Goal: Information Seeking & Learning: Learn about a topic

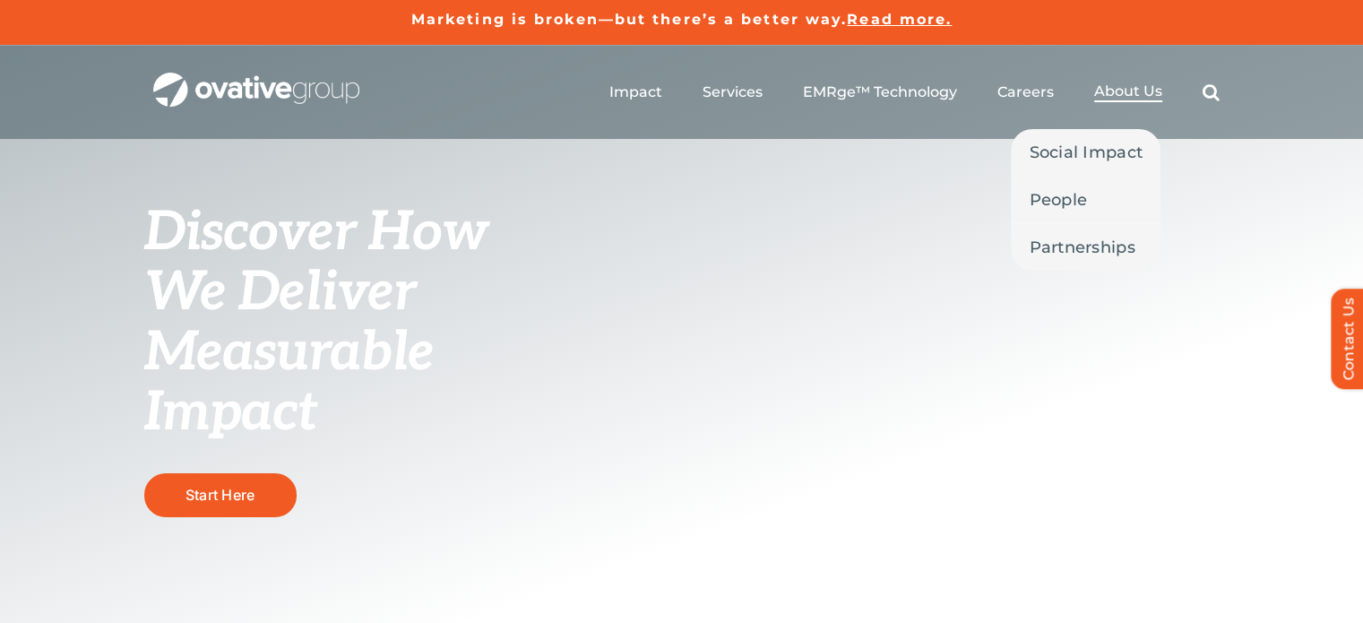
click at [1118, 88] on span "About Us" at bounding box center [1128, 91] width 68 height 18
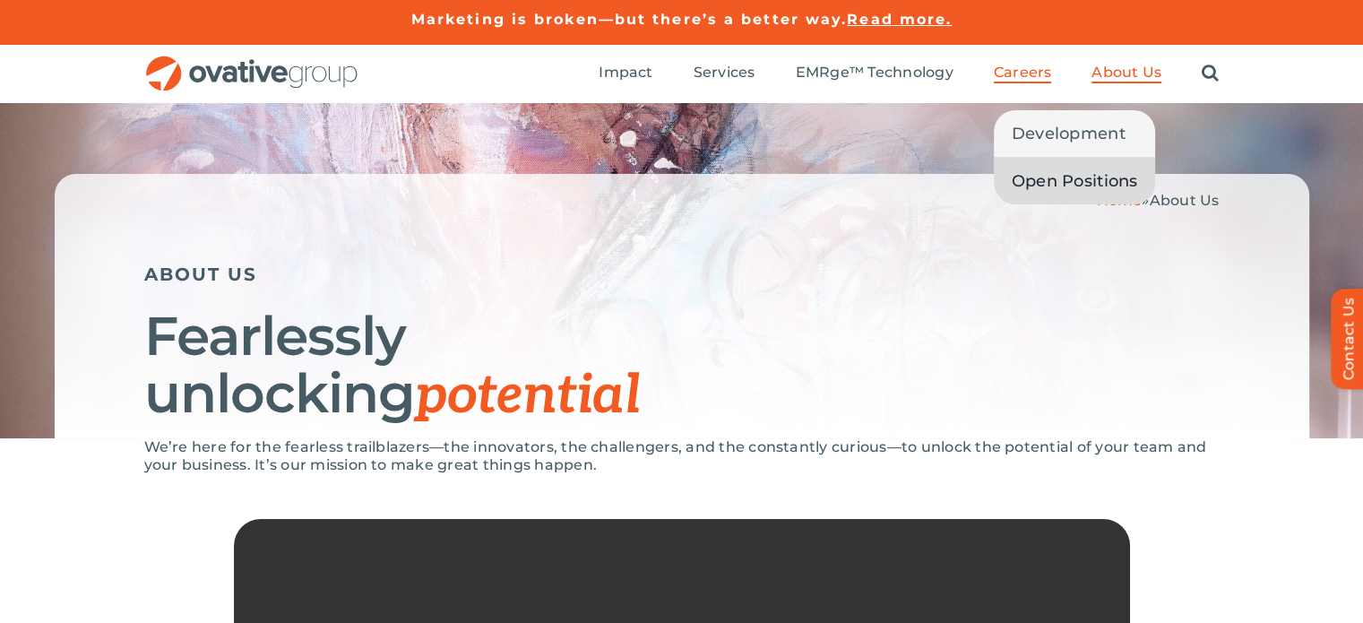
click at [1051, 184] on span "Open Positions" at bounding box center [1075, 181] width 126 height 25
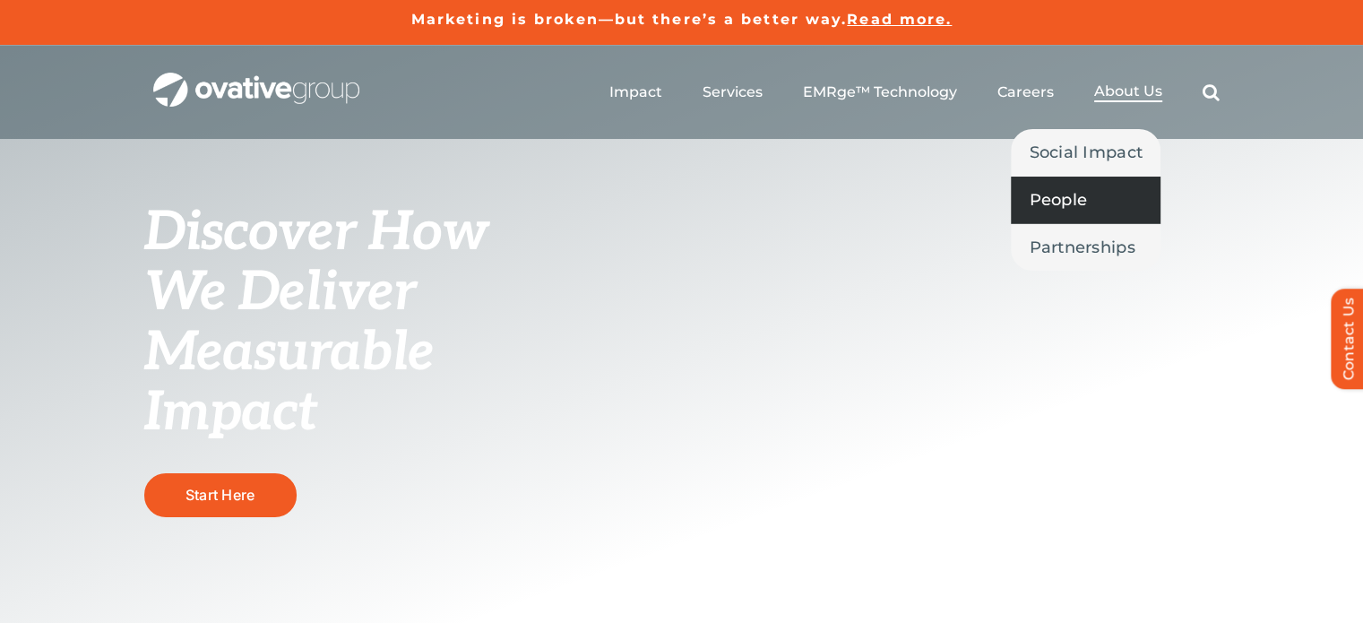
click at [1061, 202] on span "People" at bounding box center [1058, 199] width 58 height 25
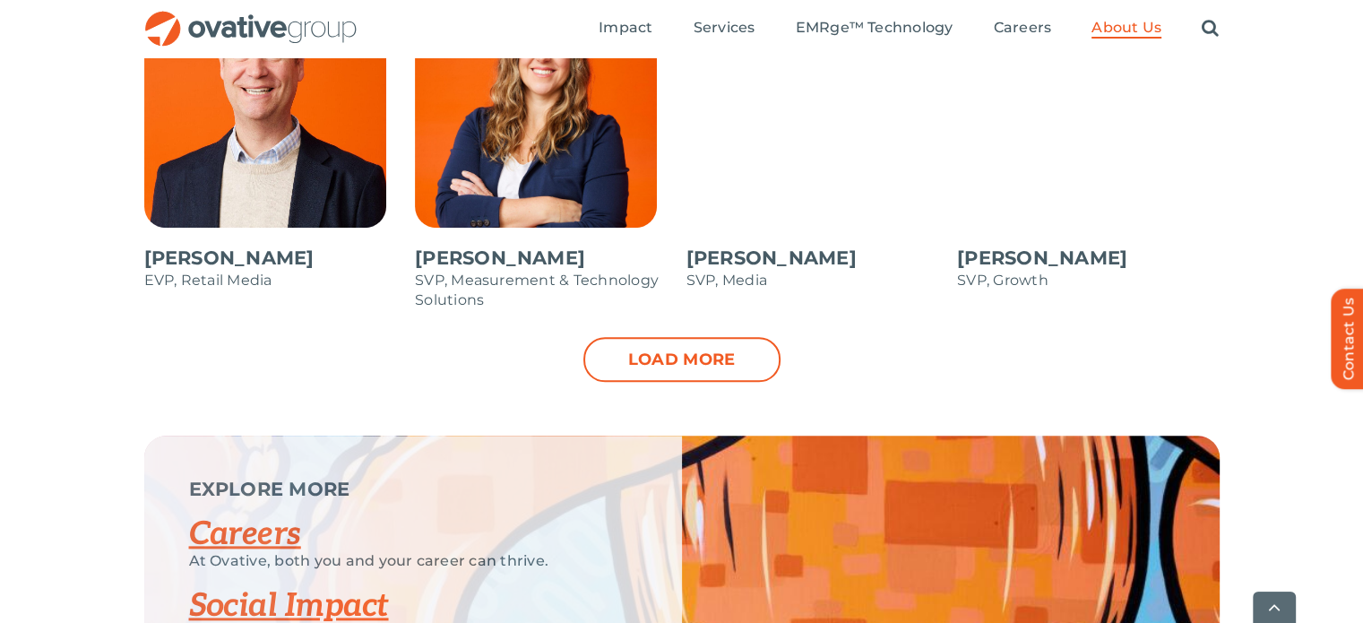
scroll to position [2015, 0]
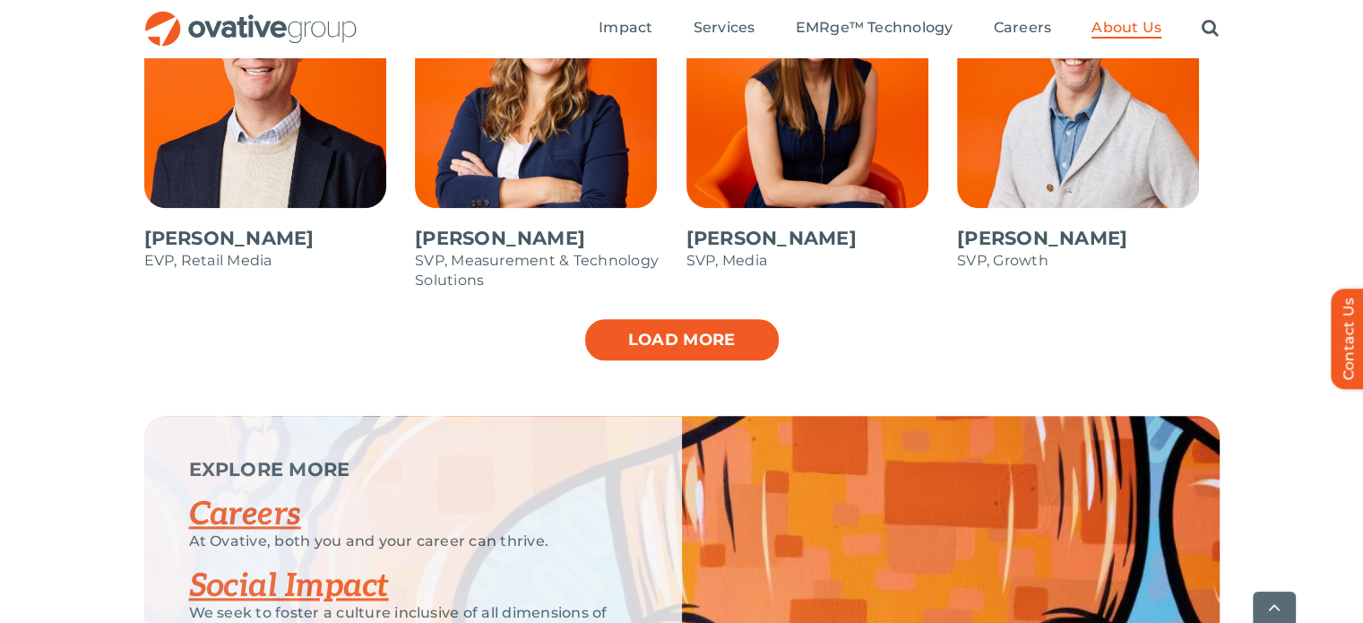
click at [691, 350] on link "Load more" at bounding box center [682, 339] width 197 height 45
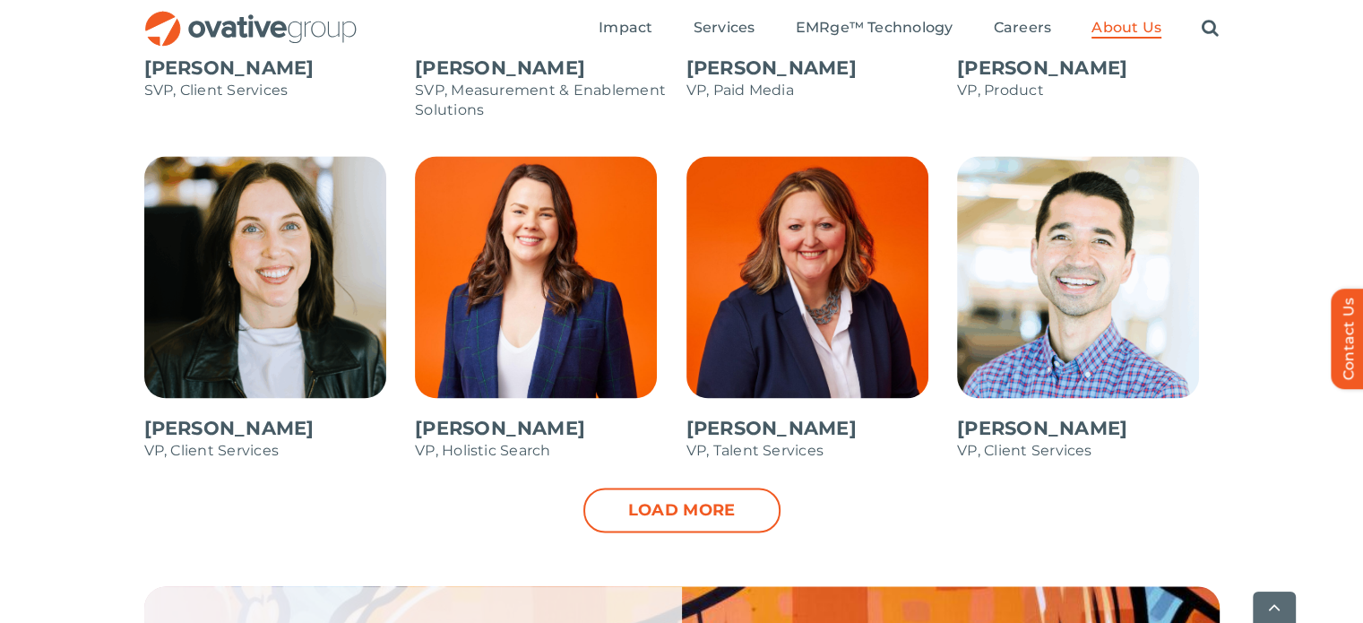
scroll to position [2611, 0]
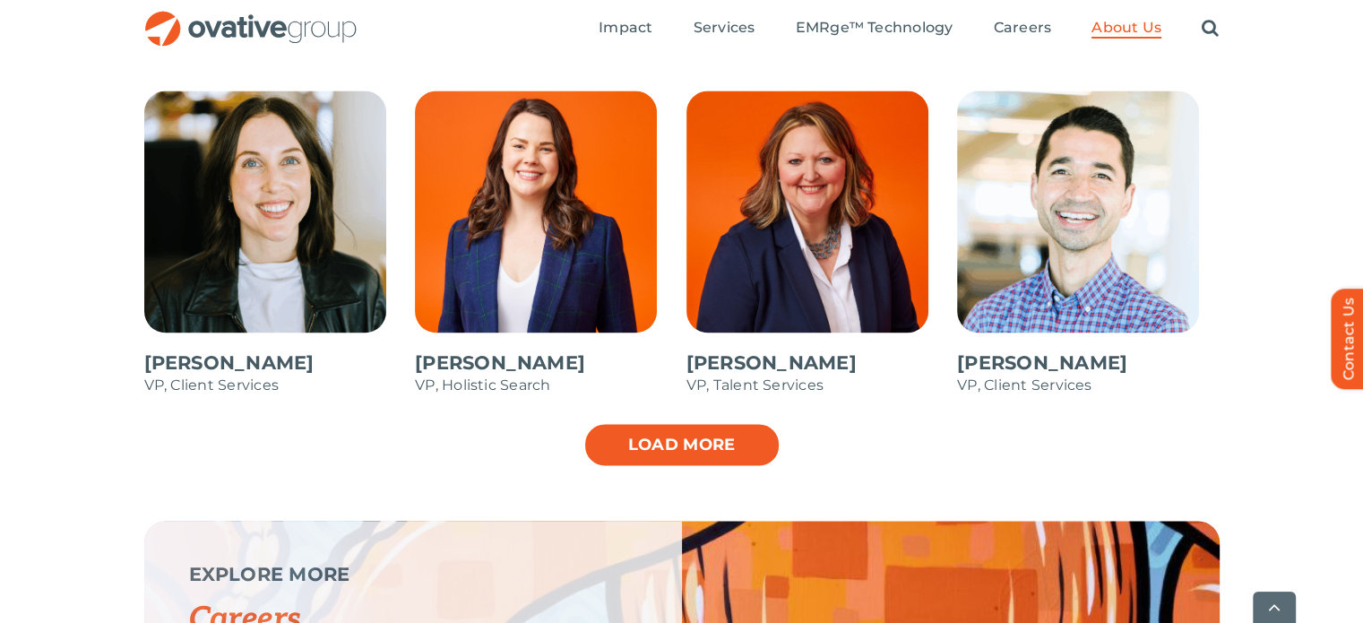
click at [707, 439] on link "Load more" at bounding box center [682, 444] width 197 height 45
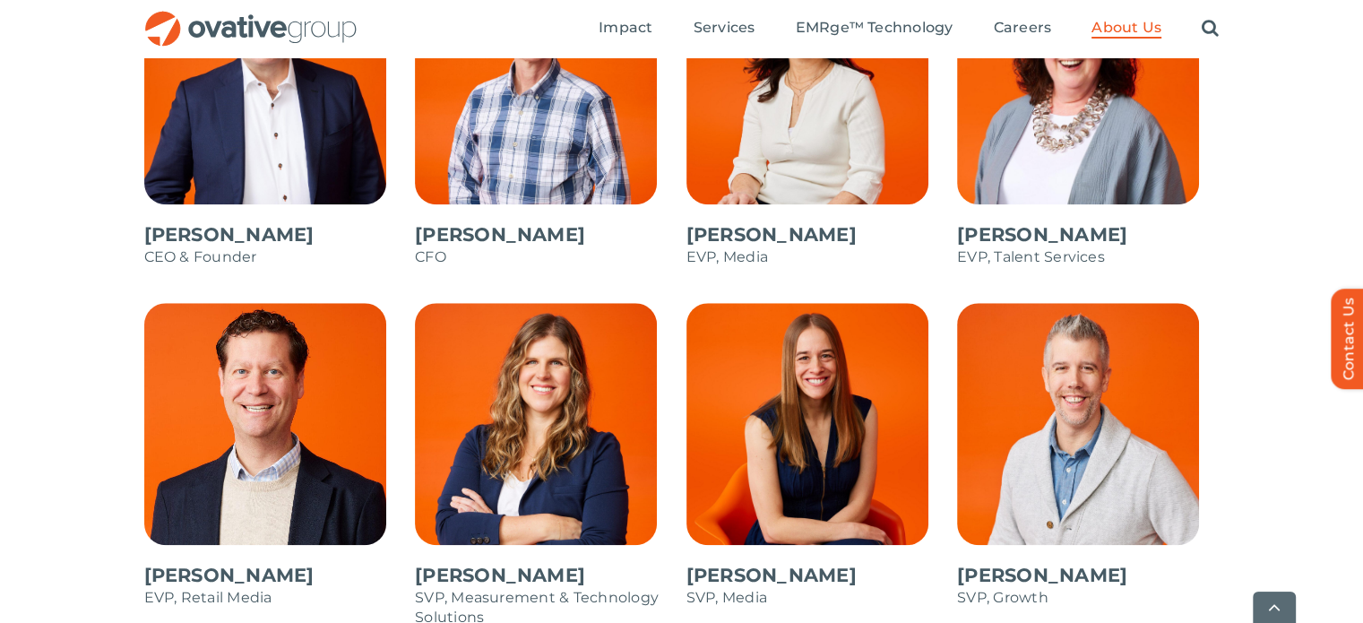
scroll to position [1693, 0]
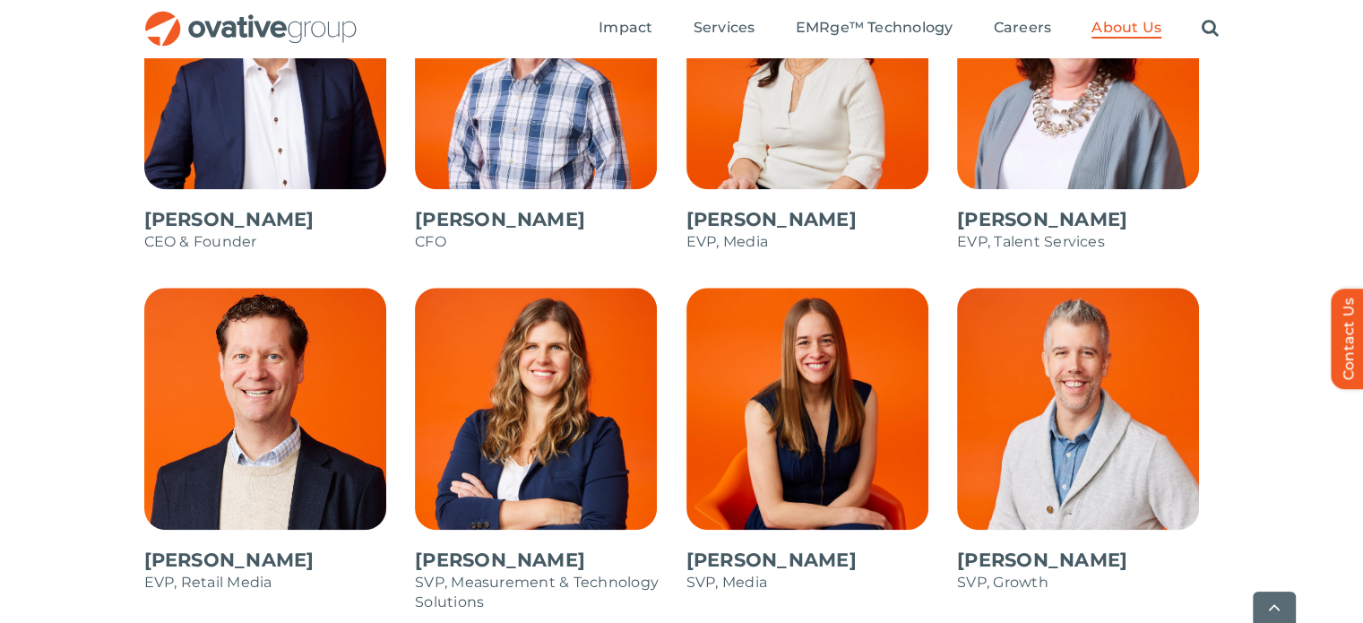
click at [846, 402] on span at bounding box center [818, 449] width 263 height 323
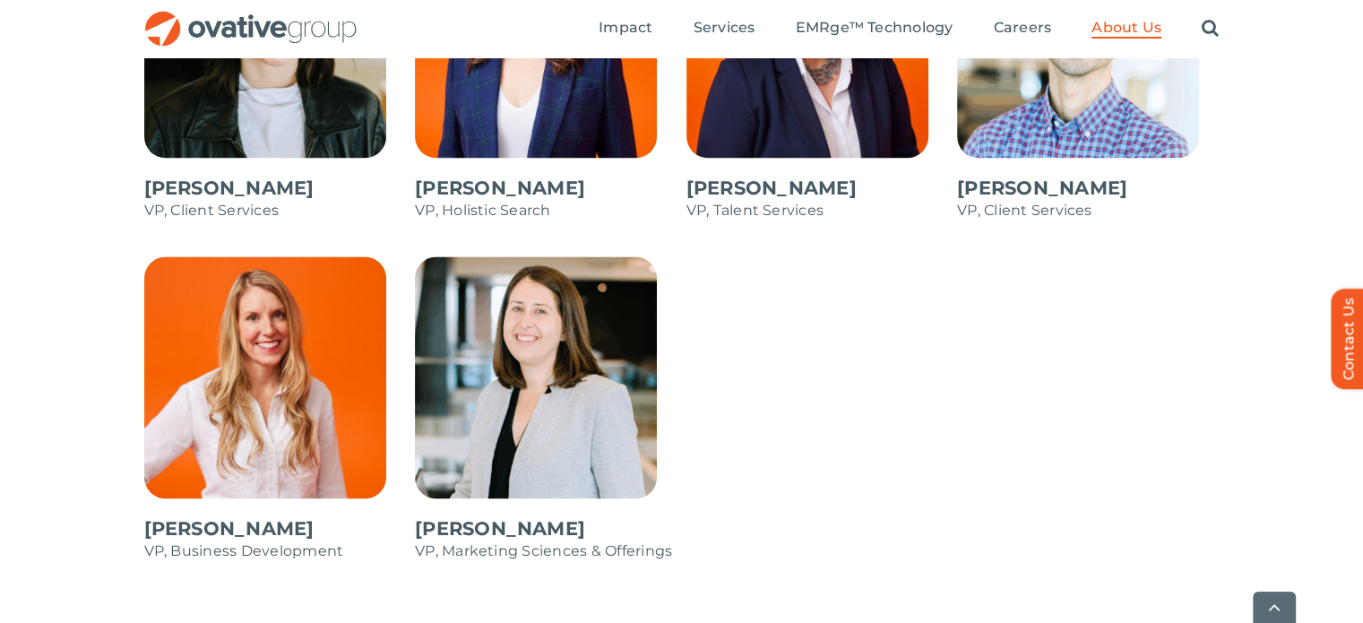
scroll to position [2800, 0]
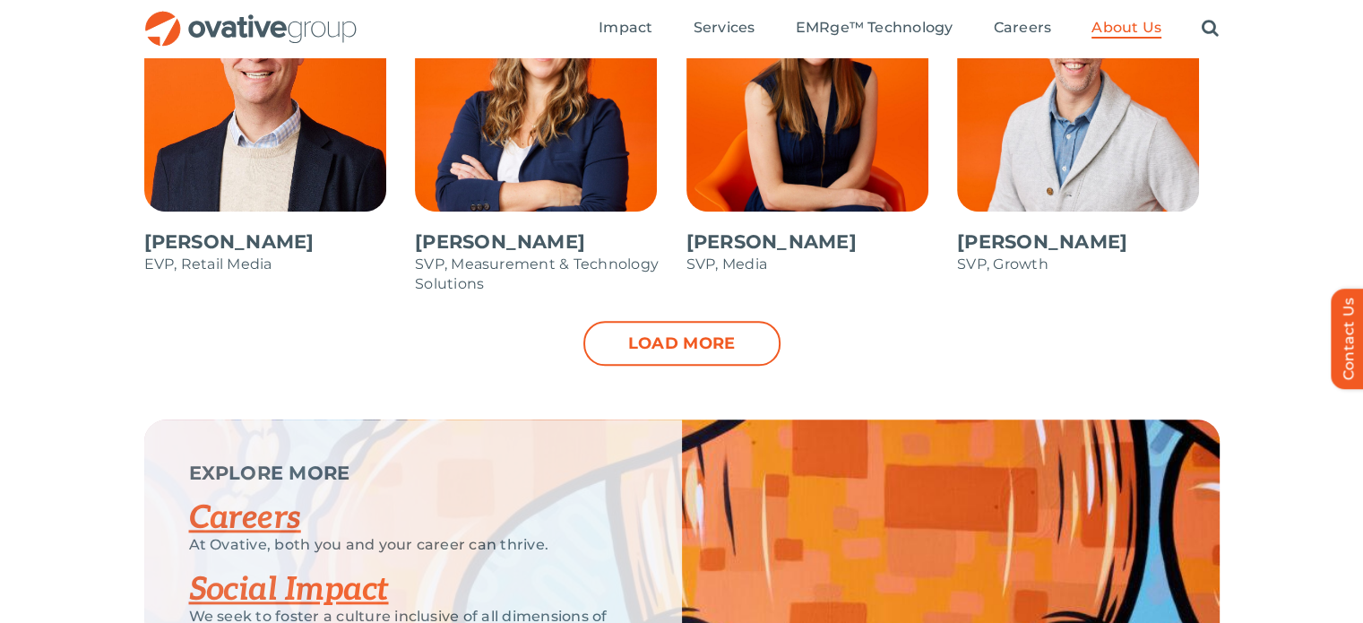
drag, startPoint x: 1376, startPoint y: 74, endPoint x: 1345, endPoint y: 456, distance: 384.0
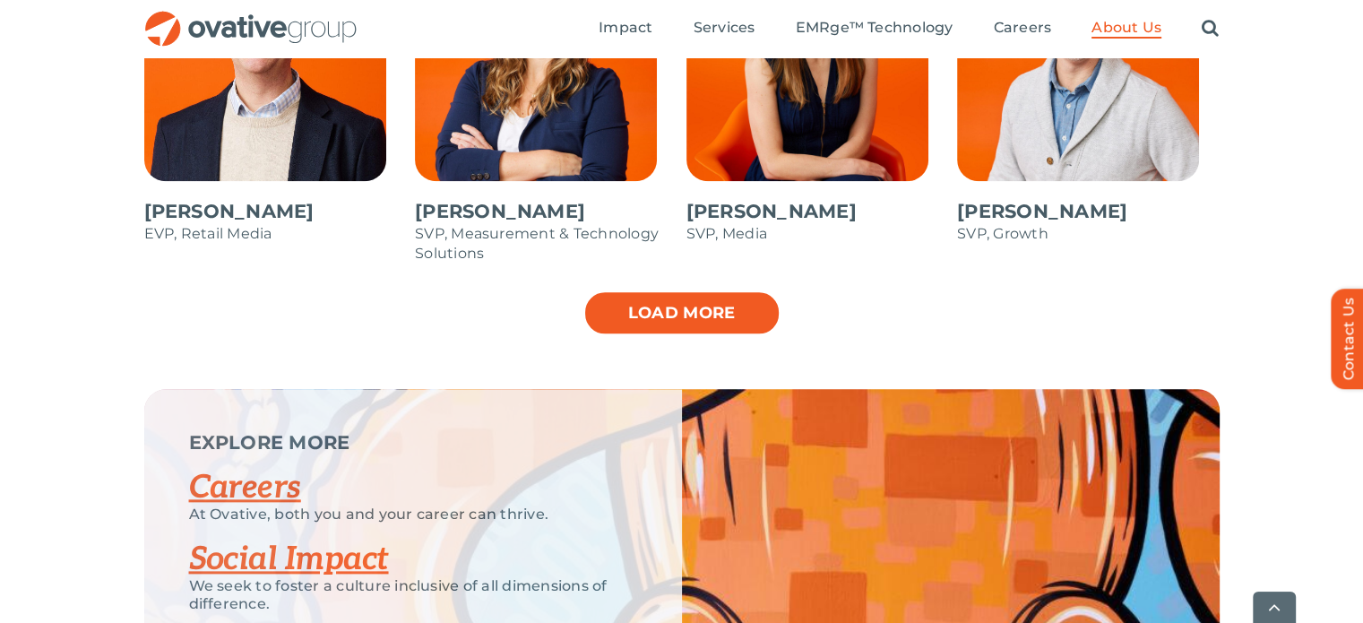
click at [676, 304] on link "Load more" at bounding box center [682, 312] width 197 height 45
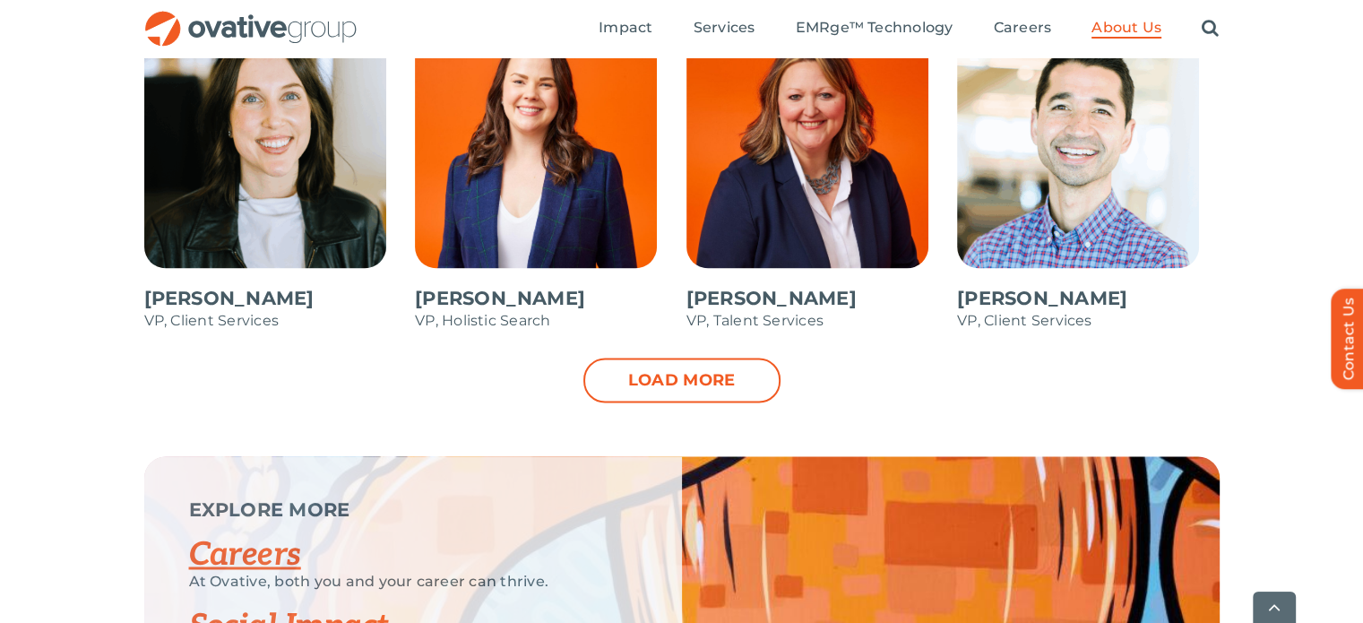
scroll to position [2680, 0]
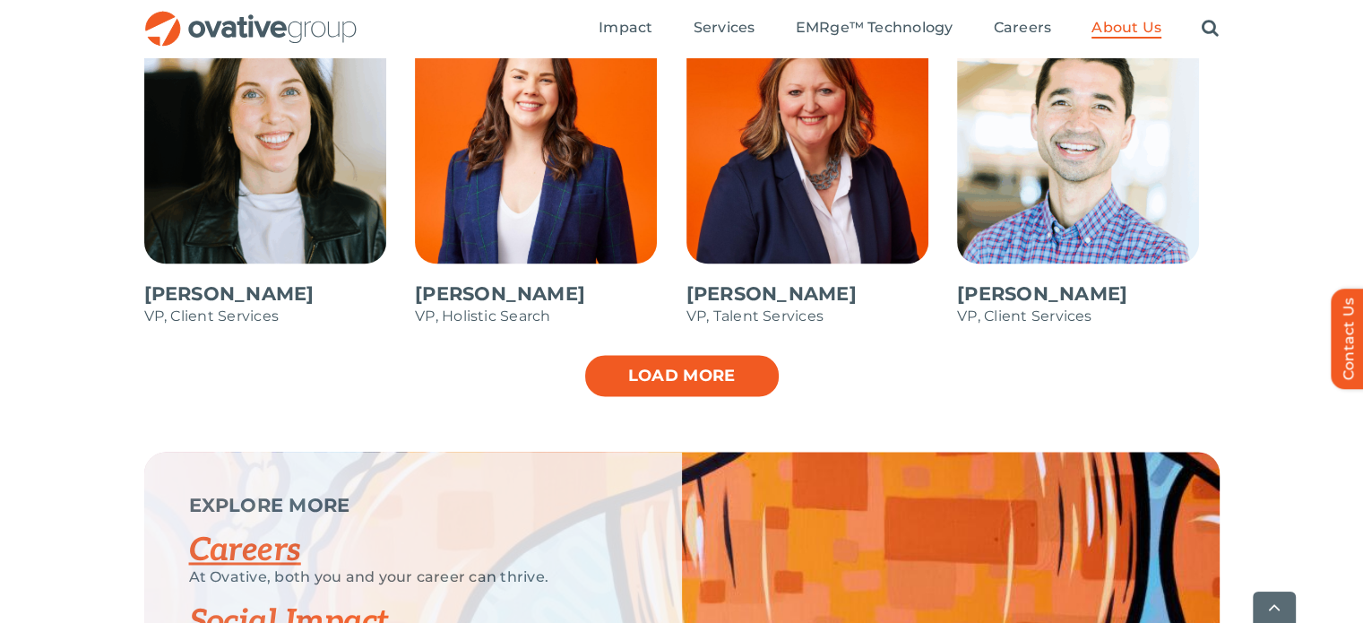
click at [739, 368] on link "Load more" at bounding box center [682, 375] width 197 height 45
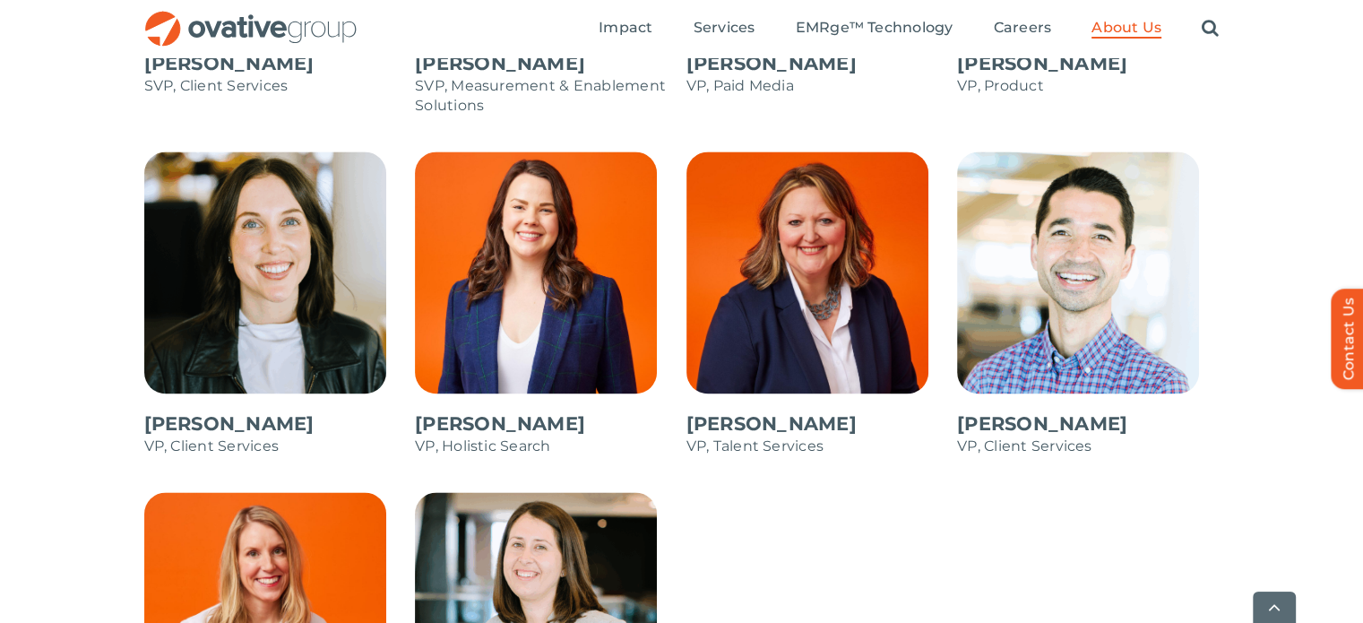
scroll to position [2565, 0]
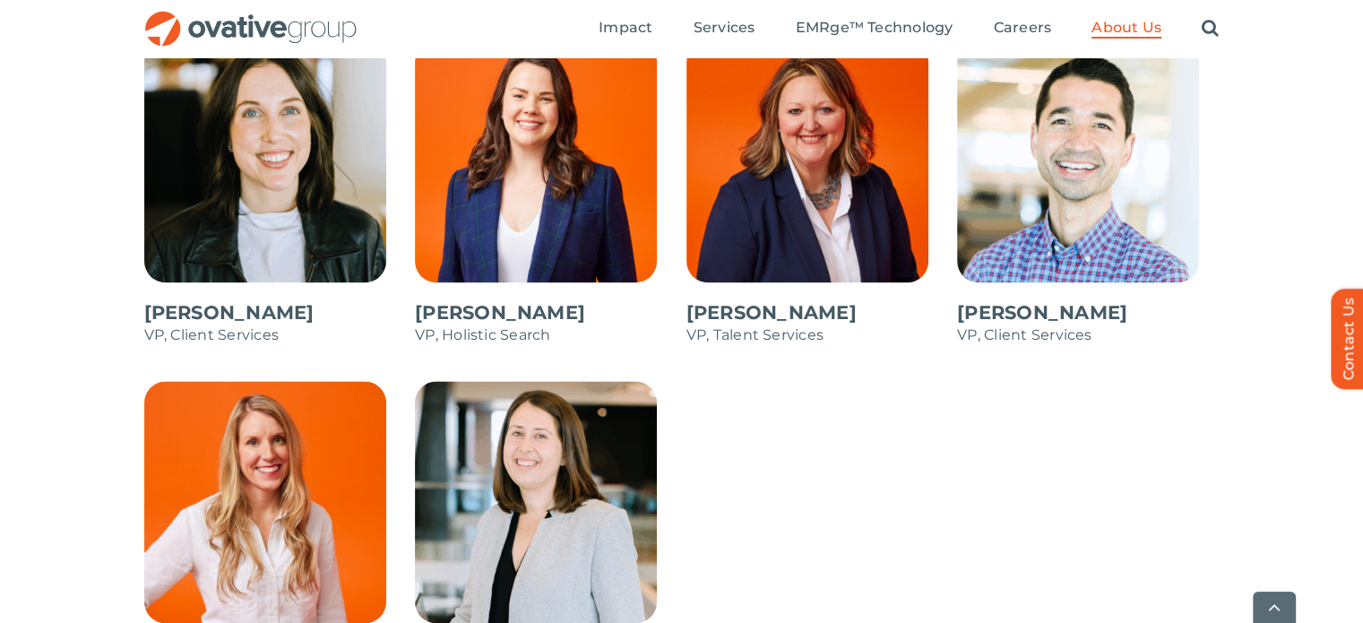
scroll to position [2665, 0]
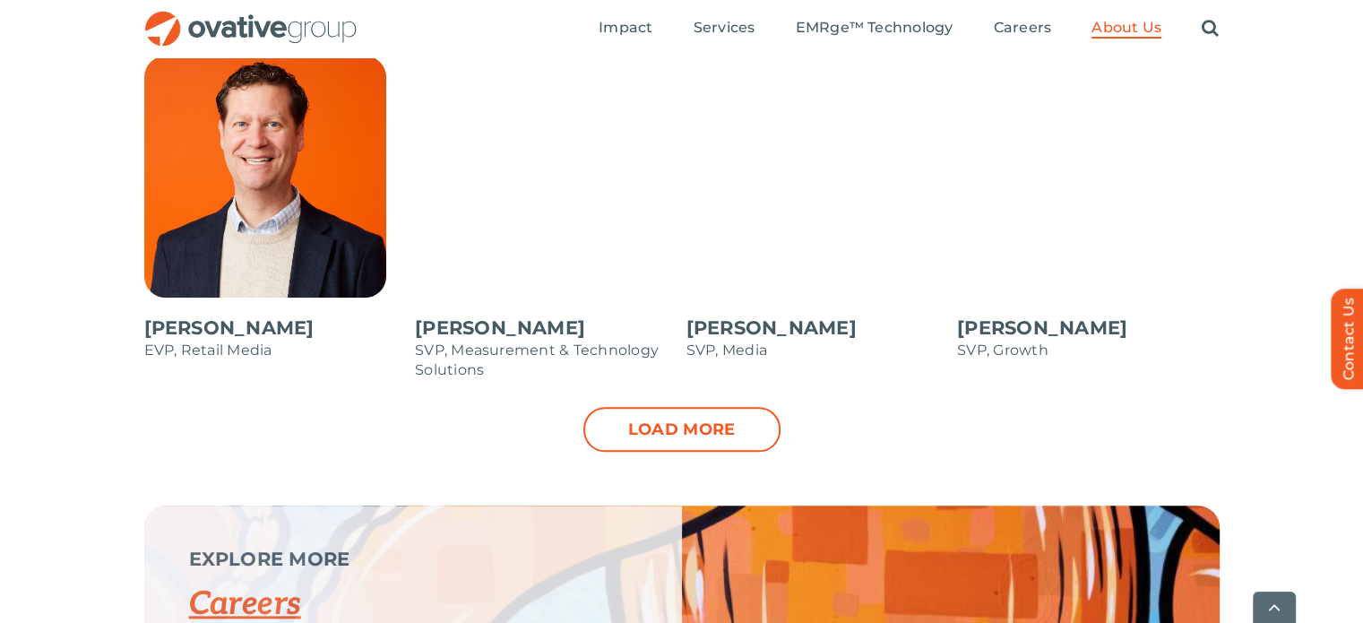
scroll to position [1959, 0]
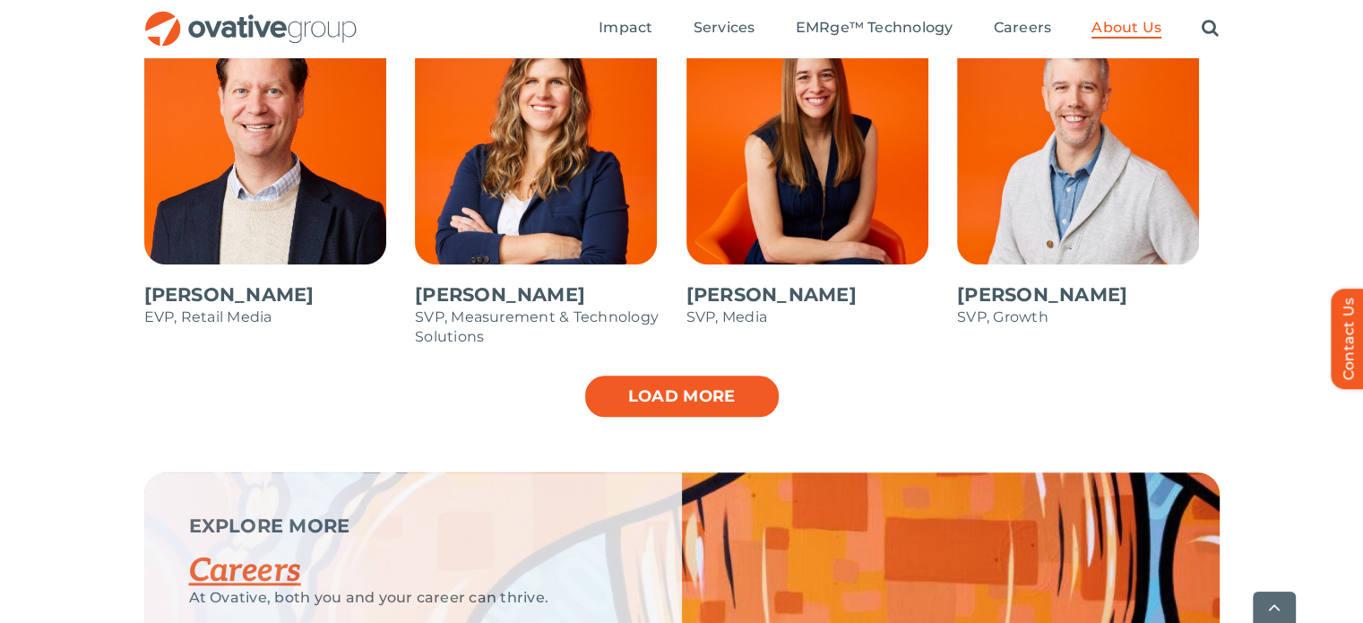
click at [630, 404] on link "Load more" at bounding box center [682, 396] width 197 height 45
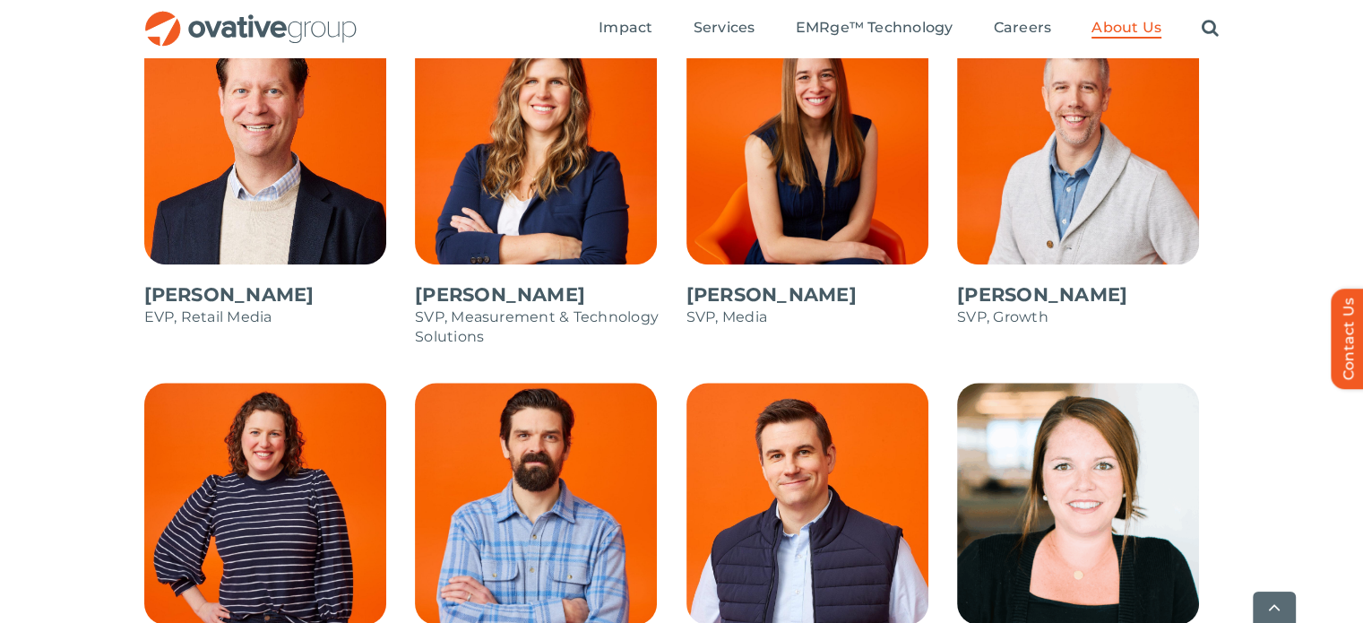
click at [1243, 272] on div "[PERSON_NAME] CEO & Founder [PERSON_NAME] CFO [PERSON_NAME] EVP, Media [PERSON_…" at bounding box center [681, 428] width 1363 height 1492
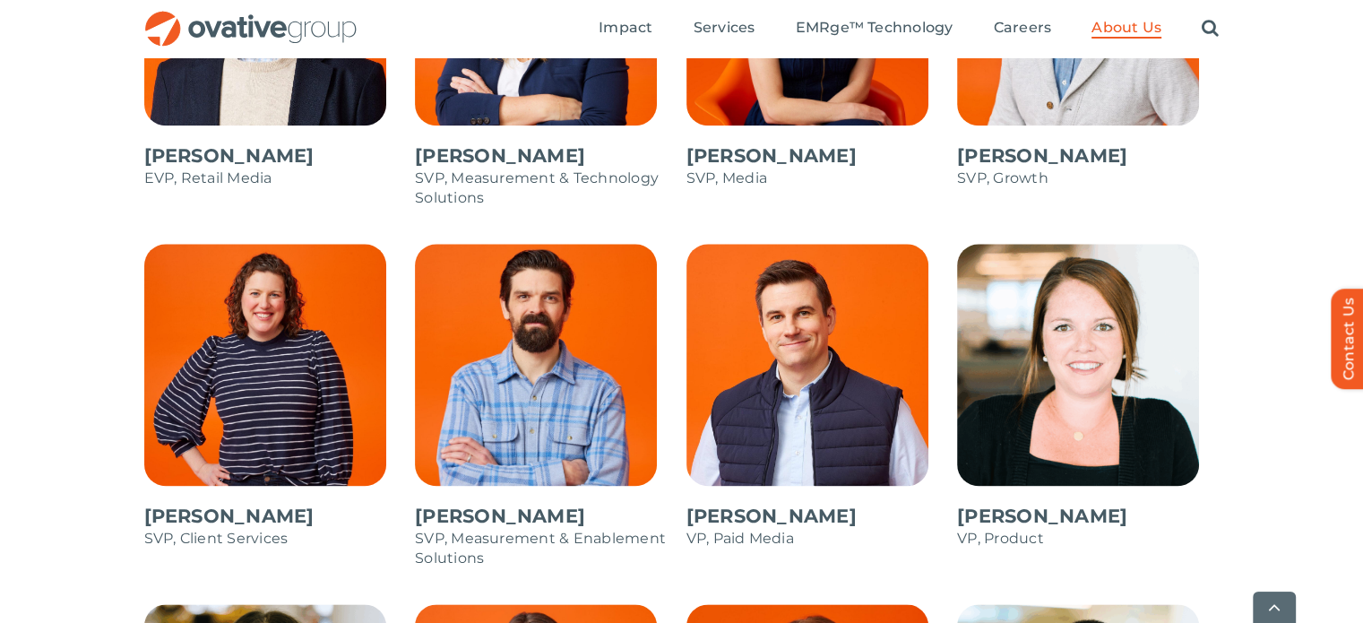
scroll to position [2102, 0]
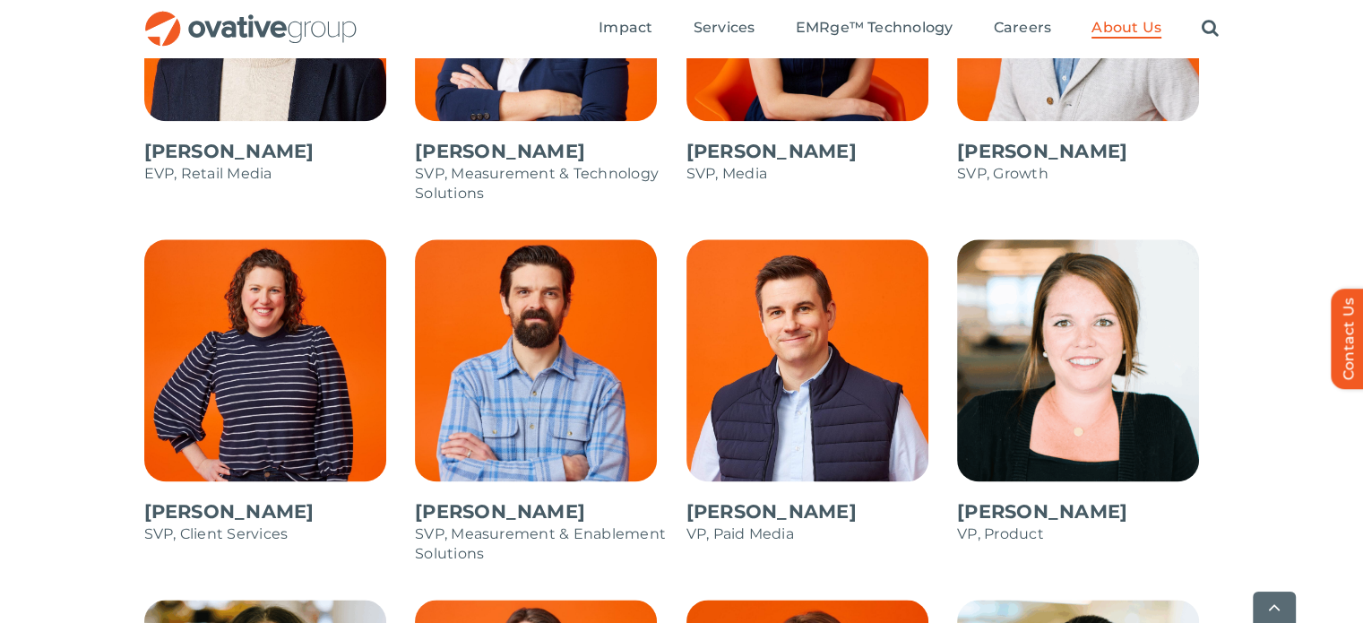
click at [1300, 224] on div "[PERSON_NAME] CEO & Founder [PERSON_NAME] CFO [PERSON_NAME] EVP, Media [PERSON_…" at bounding box center [681, 284] width 1363 height 1492
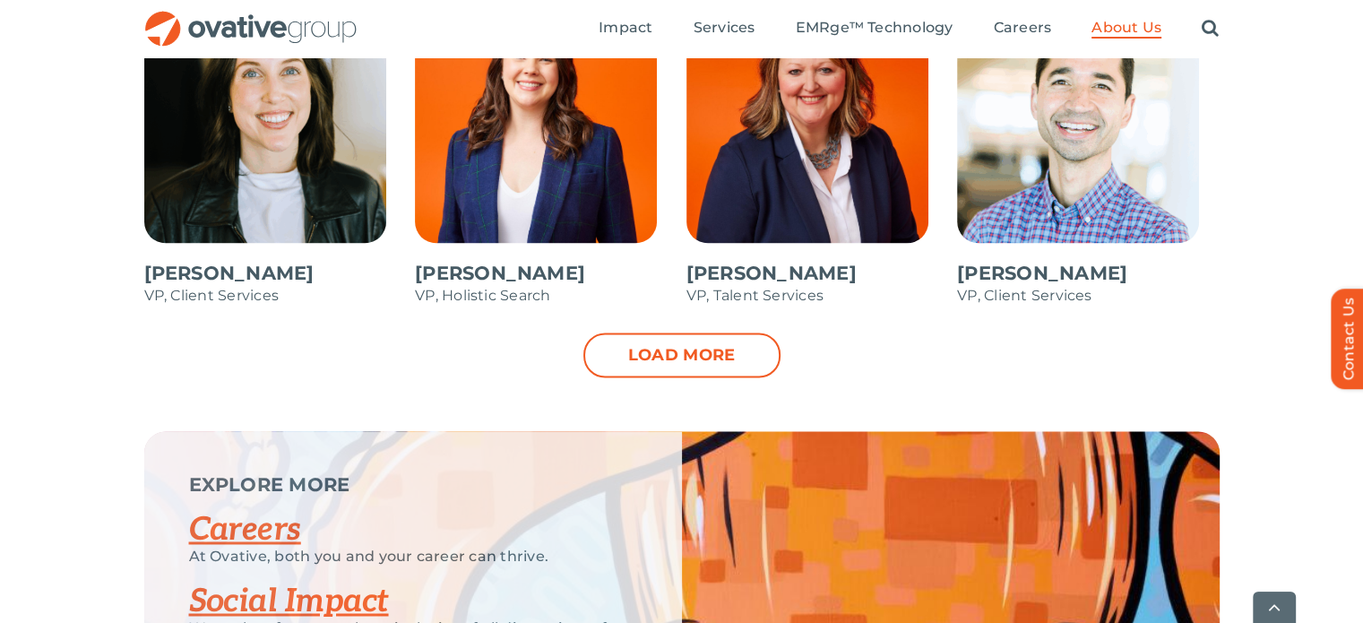
scroll to position [2712, 0]
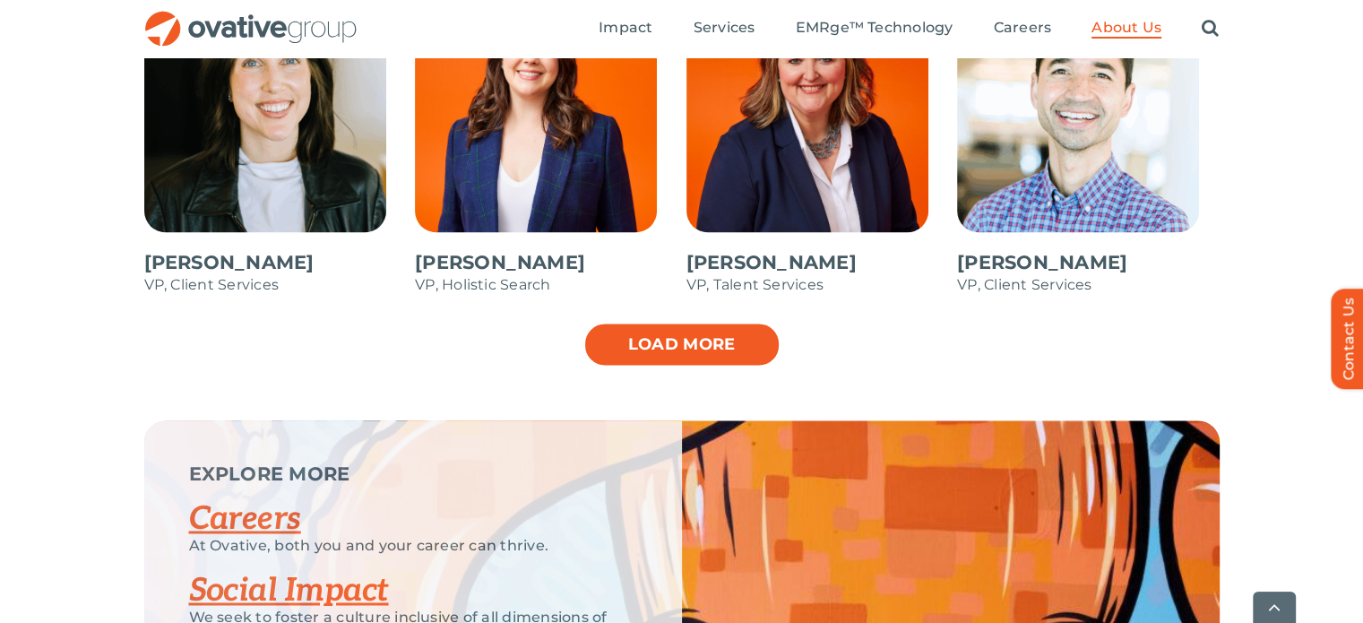
click at [649, 358] on link "Load more" at bounding box center [682, 344] width 197 height 45
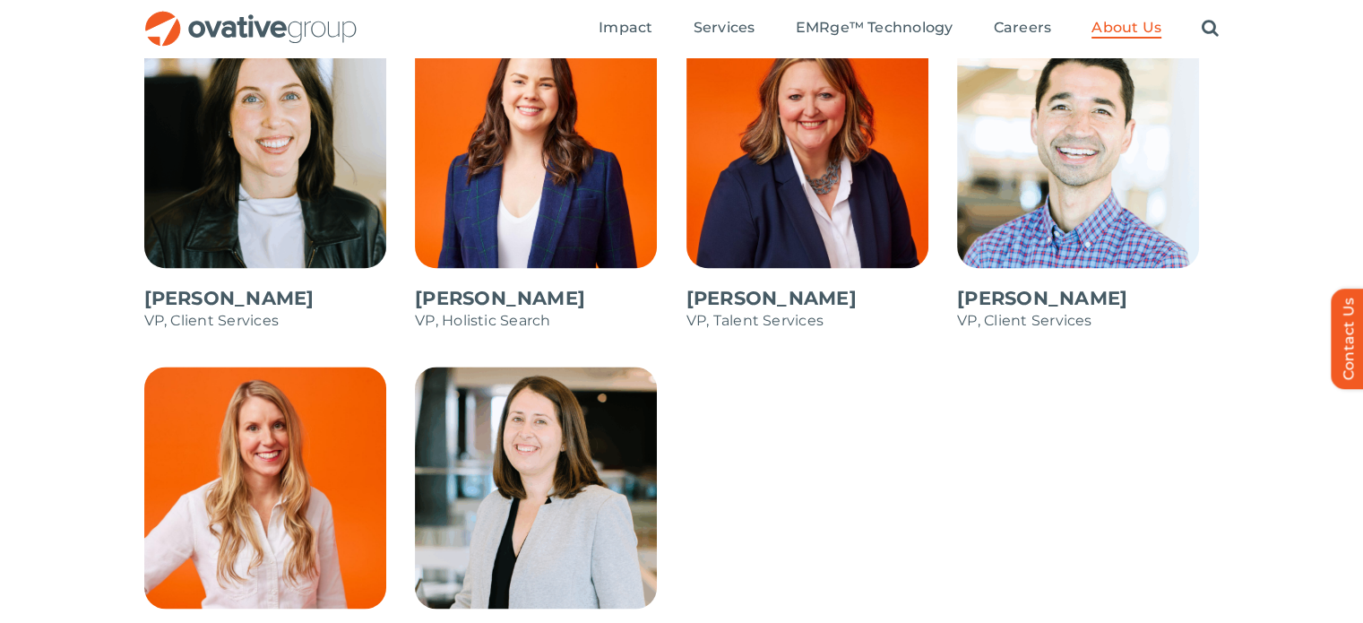
scroll to position [2666, 0]
